Goal: Find specific page/section: Find specific page/section

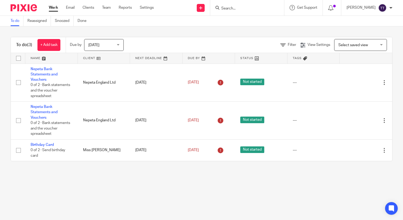
click at [229, 6] on input "Search" at bounding box center [245, 8] width 48 height 5
type input "chu"
click at [235, 17] on link at bounding box center [261, 21] width 82 height 8
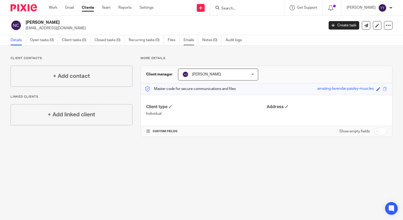
click at [192, 38] on link "Emails" at bounding box center [191, 40] width 15 height 10
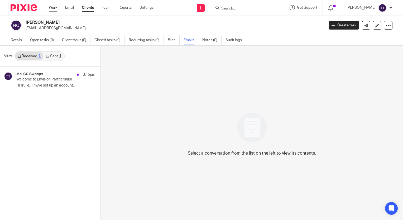
click at [54, 7] on link "Work" at bounding box center [53, 7] width 8 height 5
